Goal: Navigation & Orientation: Find specific page/section

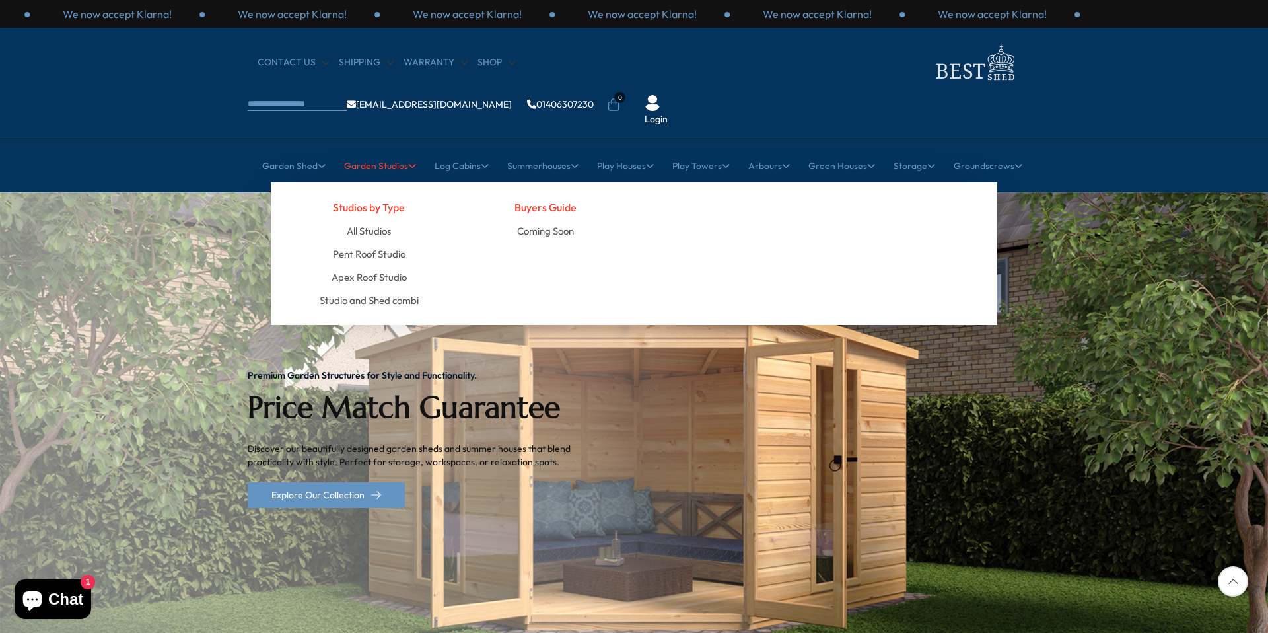
click at [396, 149] on link "Garden Studios" at bounding box center [380, 165] width 72 height 33
click at [370, 219] on link "All Studios" at bounding box center [369, 230] width 44 height 23
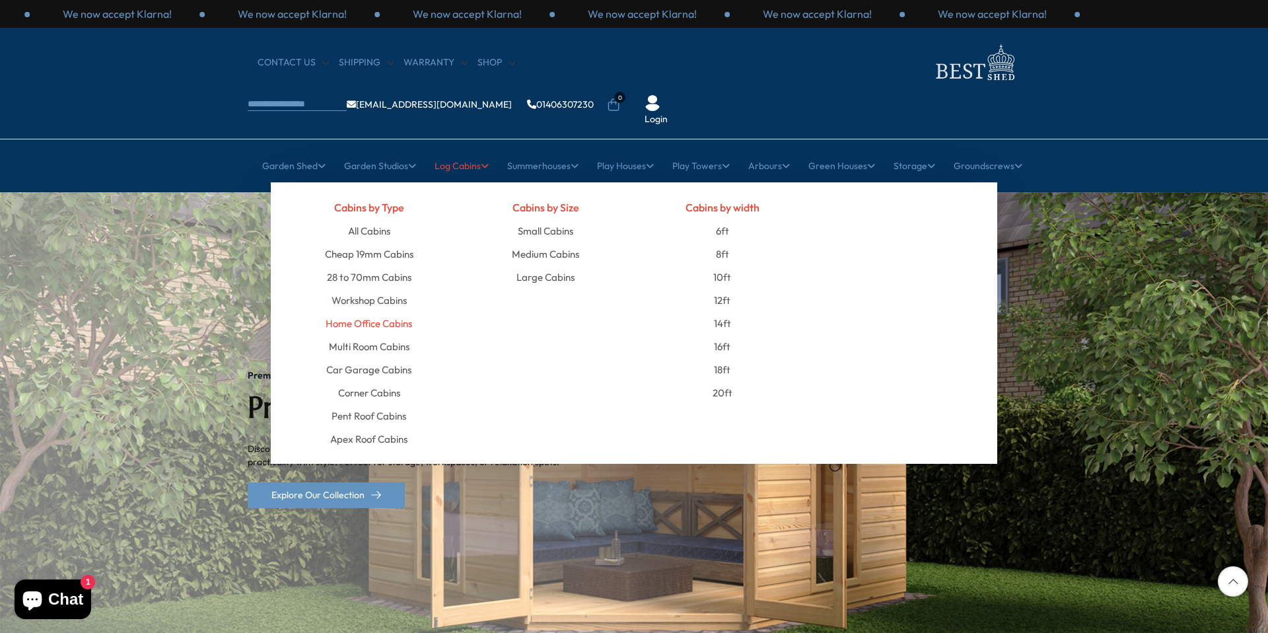
click at [368, 312] on link "Home Office Cabins" at bounding box center [369, 323] width 87 height 23
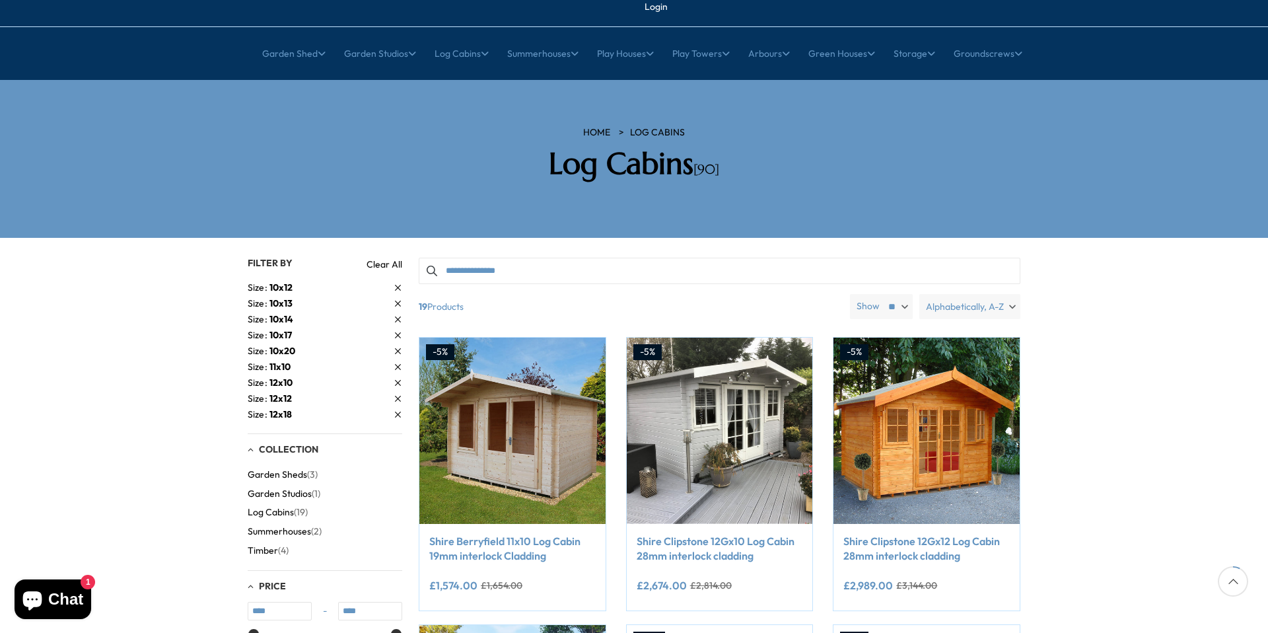
scroll to position [113, 0]
